Goal: Information Seeking & Learning: Learn about a topic

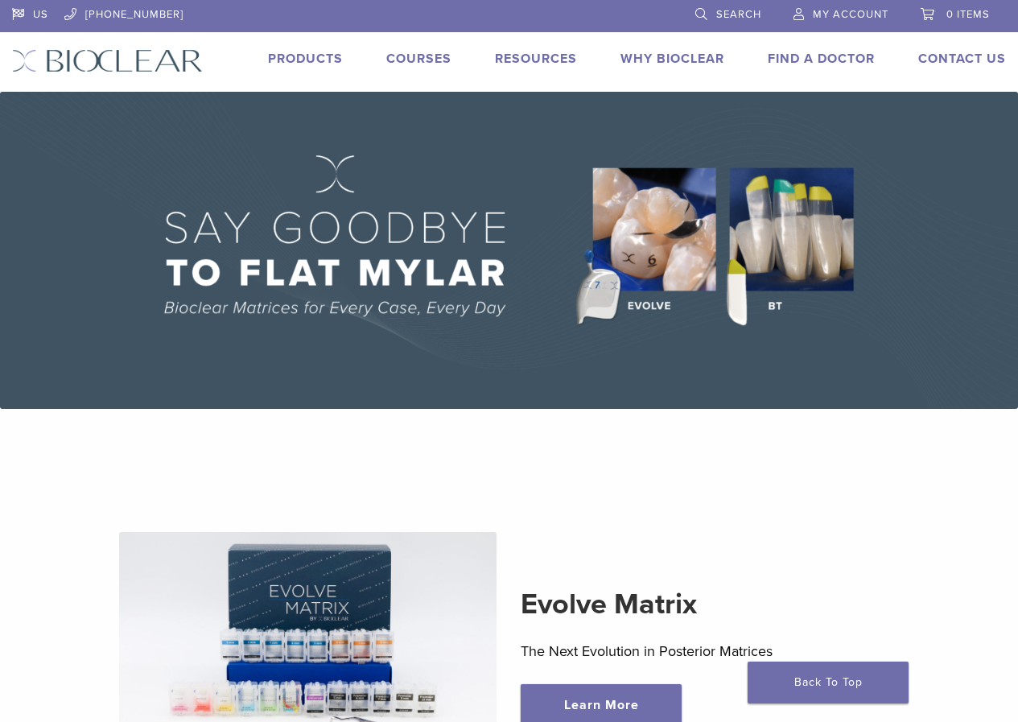
scroll to position [483, 0]
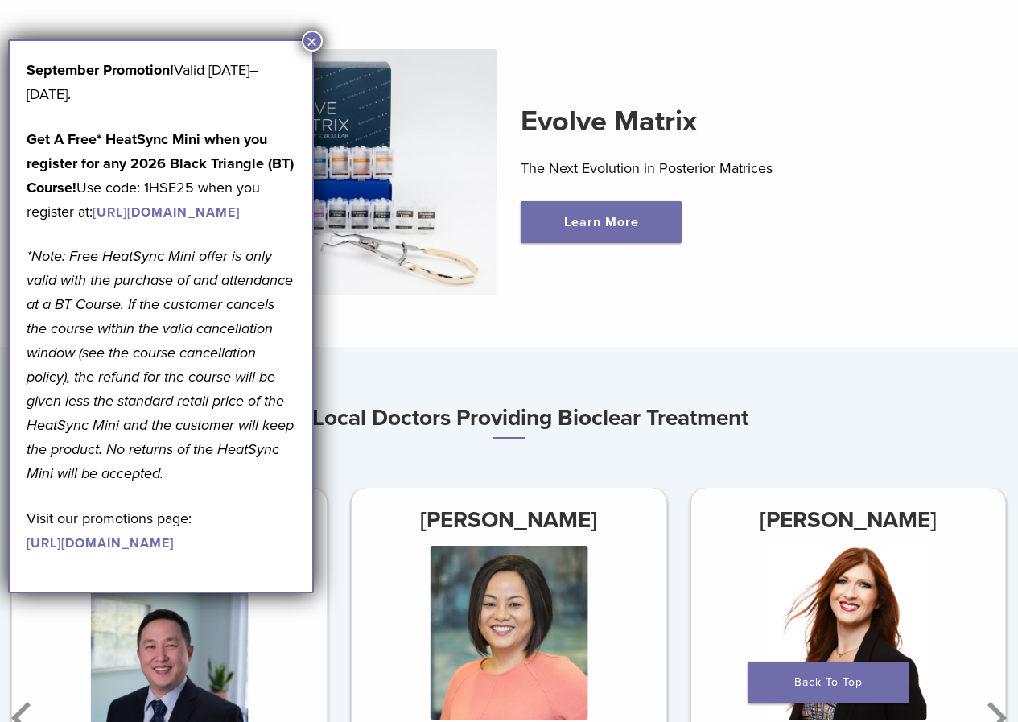
click at [306, 38] on button "×" at bounding box center [312, 41] width 21 height 21
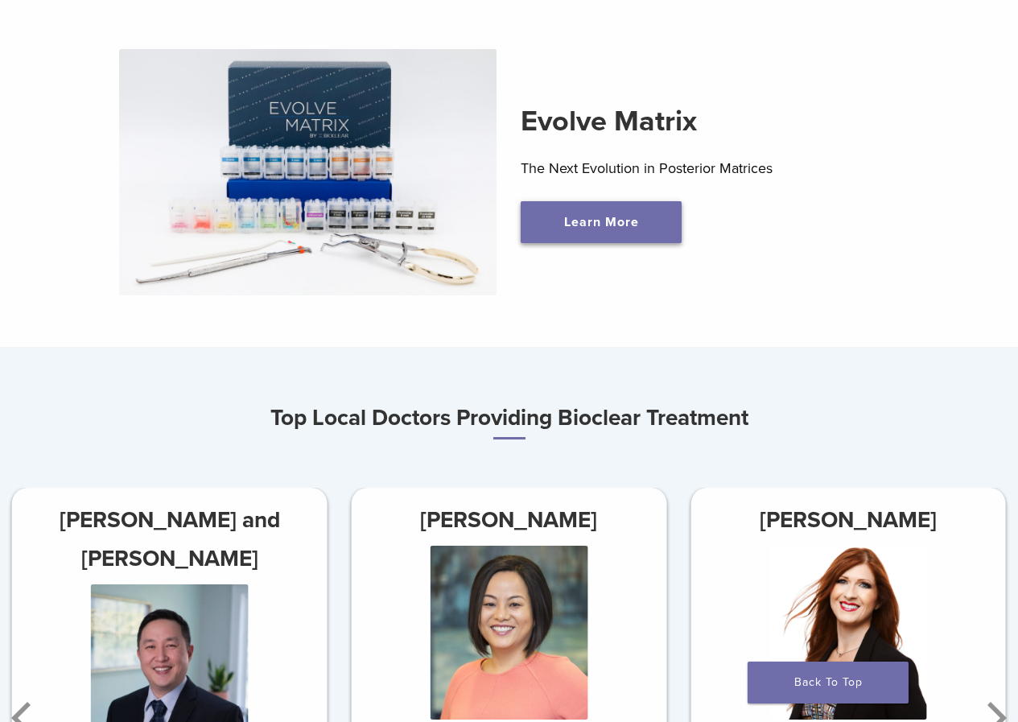
click at [644, 227] on link "Learn More" at bounding box center [600, 222] width 161 height 42
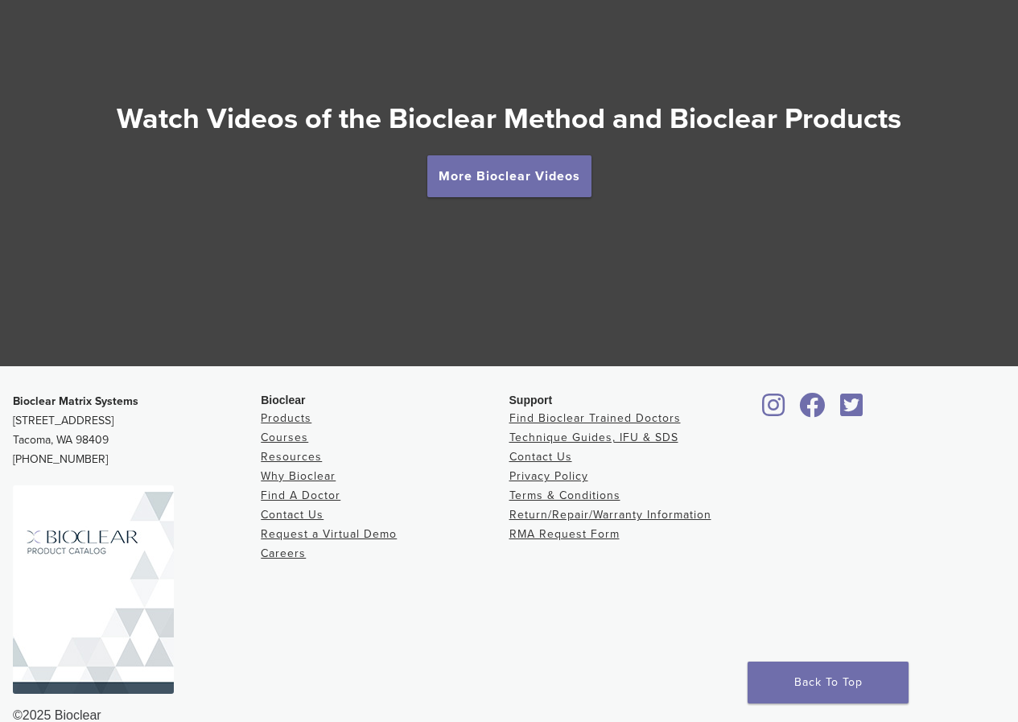
scroll to position [2940, 0]
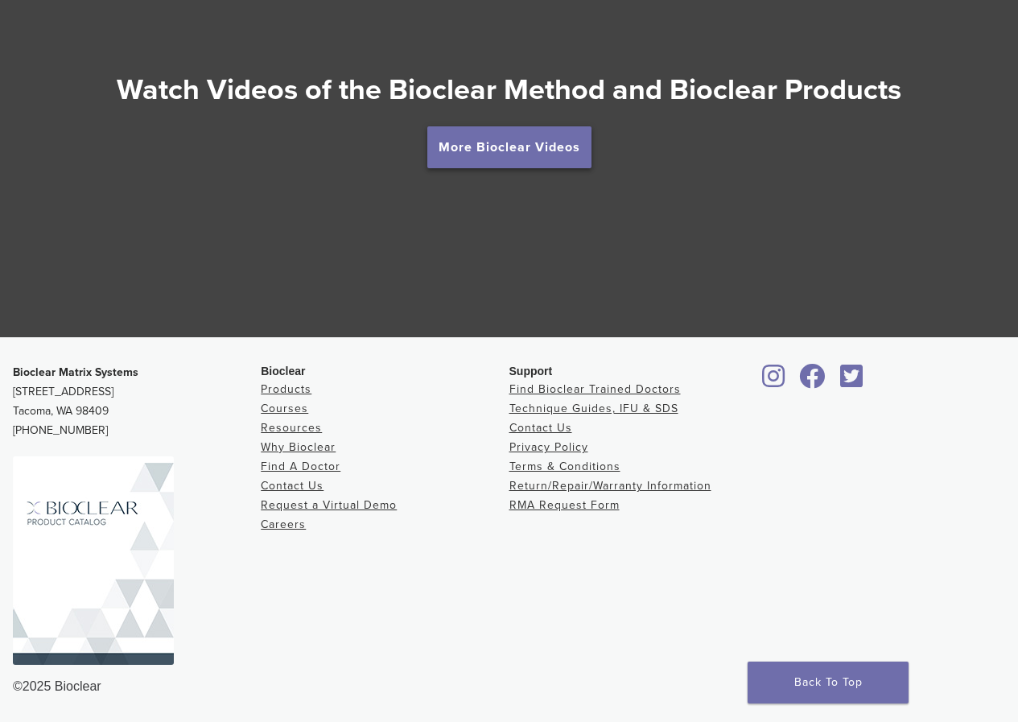
drag, startPoint x: 548, startPoint y: 137, endPoint x: 553, endPoint y: 155, distance: 19.3
click at [548, 138] on link "More Bioclear Videos" at bounding box center [509, 147] width 164 height 42
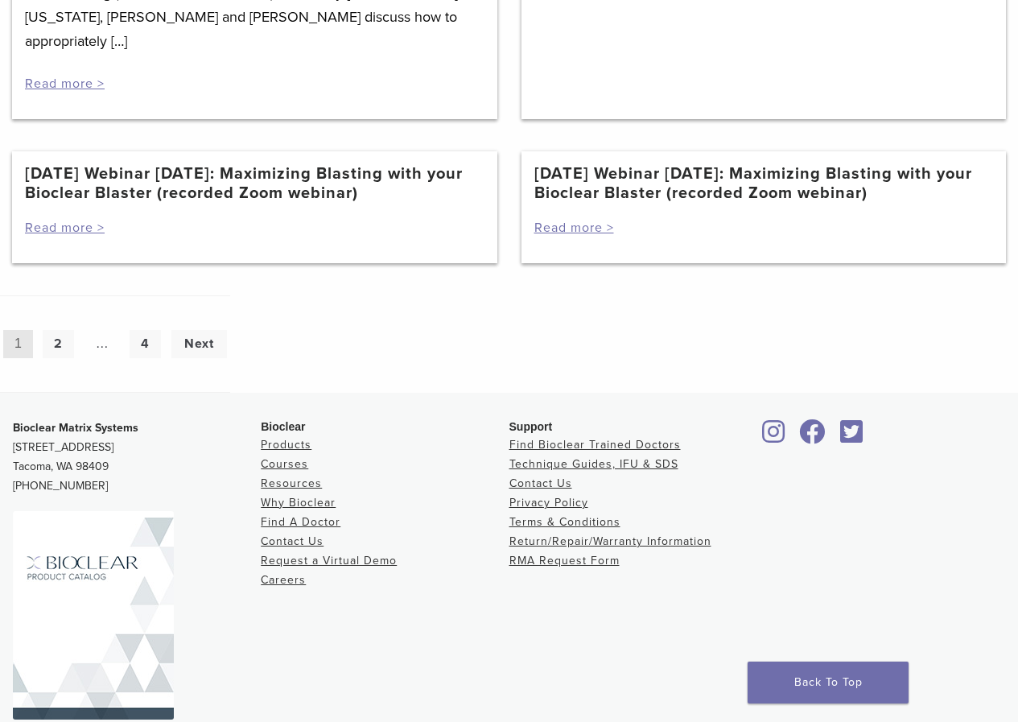
scroll to position [1690, 0]
